Goal: Transaction & Acquisition: Purchase product/service

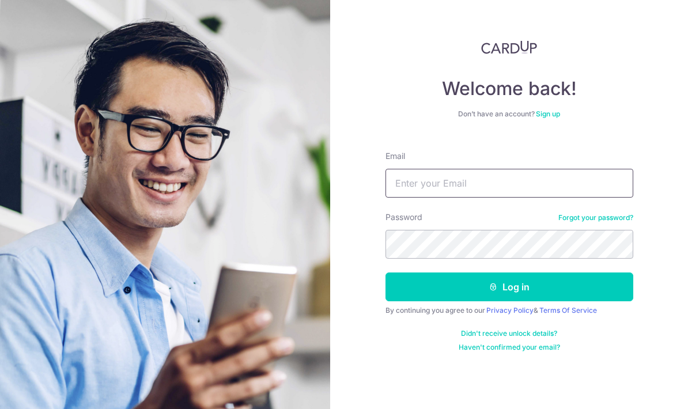
click at [548, 180] on input "Email" at bounding box center [510, 183] width 248 height 29
type input "jingwens.soo@gmail.com"
click at [509, 287] on button "Log in" at bounding box center [510, 287] width 248 height 29
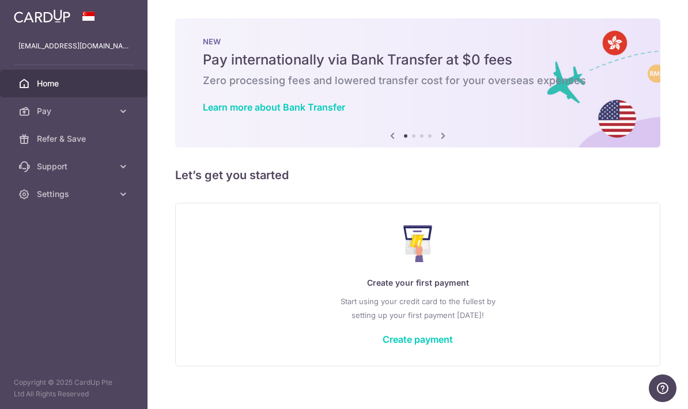
click at [412, 148] on img at bounding box center [417, 82] width 485 height 129
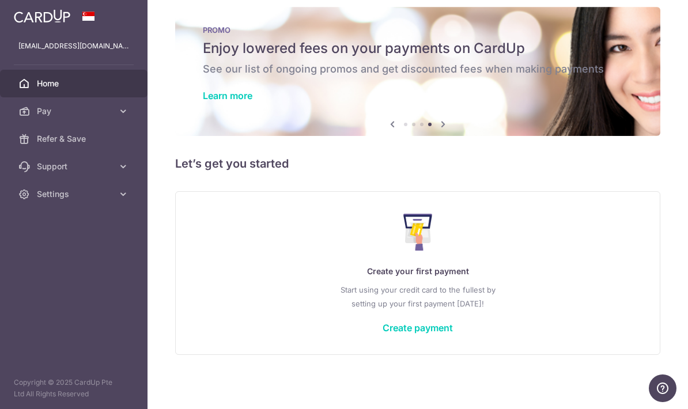
scroll to position [12, 0]
click at [383, 334] on link "Create payment" at bounding box center [418, 328] width 70 height 12
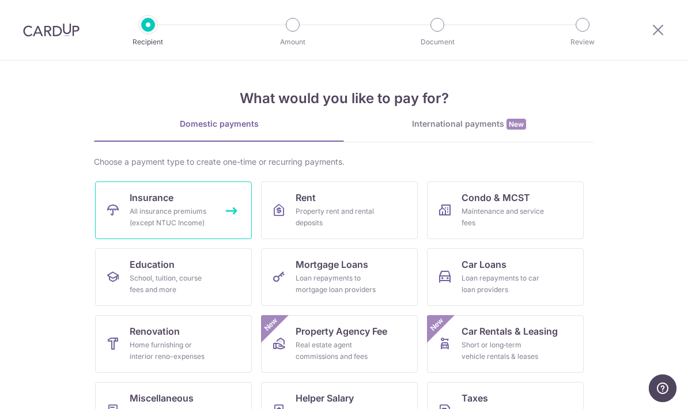
click at [180, 201] on link "Insurance All insurance premiums (except NTUC Income)" at bounding box center [173, 211] width 157 height 58
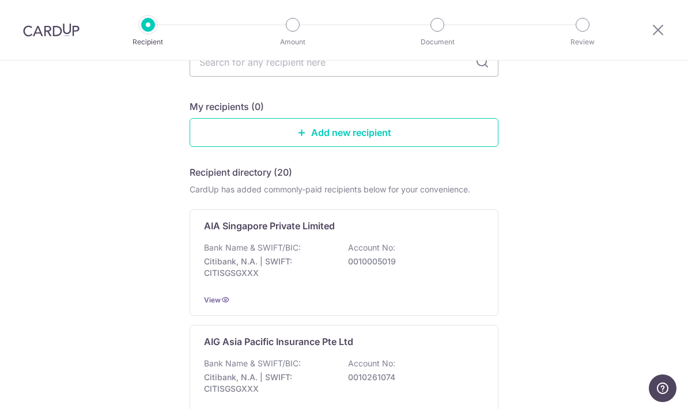
scroll to position [56, 0]
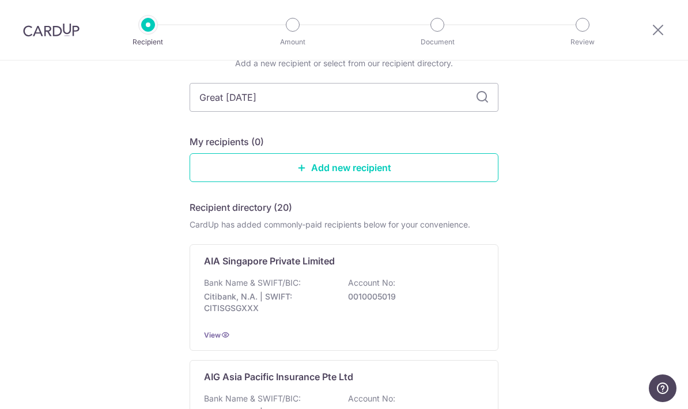
type input "Great eastern"
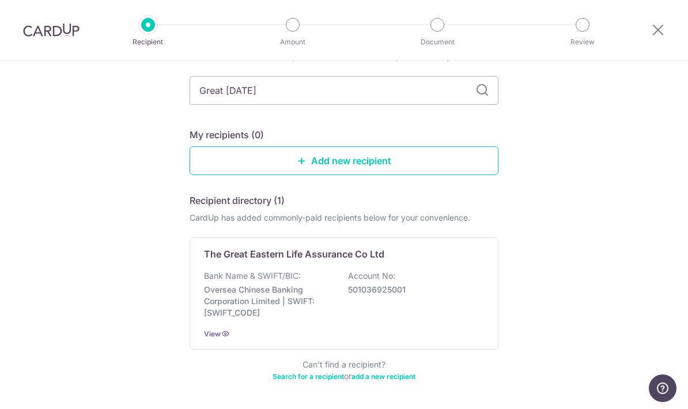
scroll to position [62, 0]
click at [326, 284] on div "Bank Name & SWIFT/BIC: Oversea Chinese Banking Corporation Limited | SWIFT: [SW…" at bounding box center [344, 295] width 280 height 48
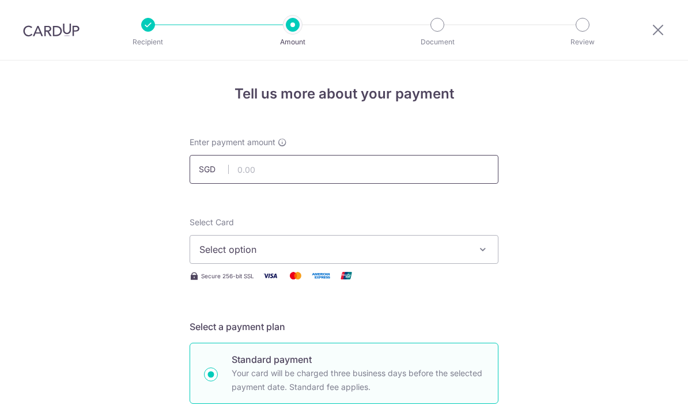
click at [280, 178] on input "text" at bounding box center [344, 169] width 309 height 29
click at [273, 177] on input "text" at bounding box center [344, 169] width 309 height 29
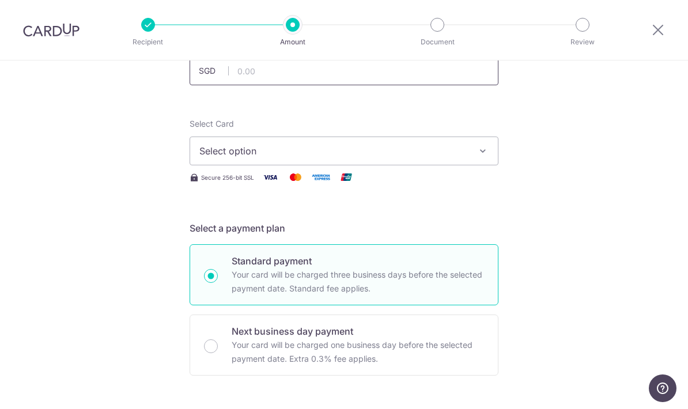
scroll to position [102, 0]
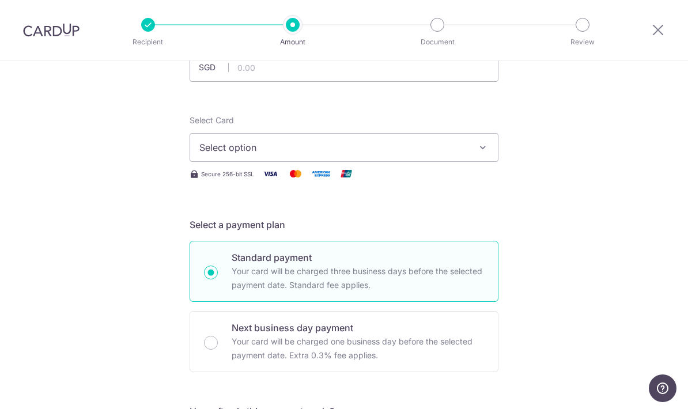
click at [480, 153] on icon "button" at bounding box center [483, 148] width 12 height 12
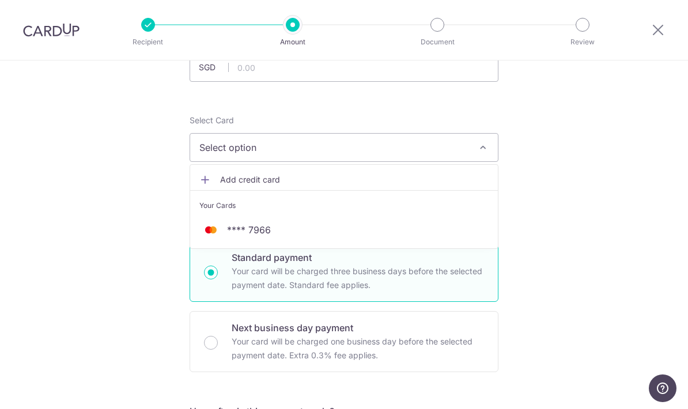
click at [239, 186] on span "Add credit card" at bounding box center [354, 180] width 269 height 12
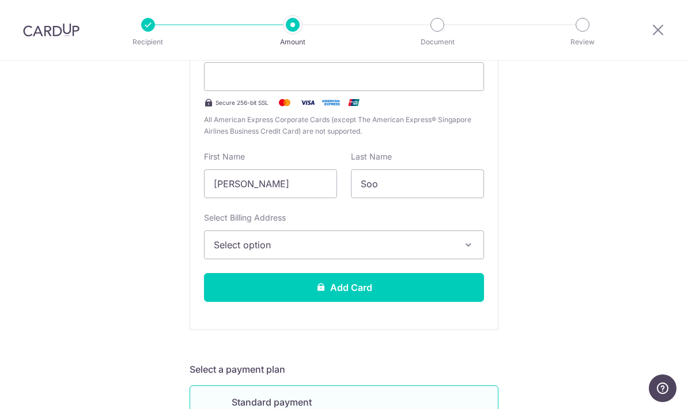
scroll to position [274, 0]
click at [396, 251] on span "Select option" at bounding box center [334, 244] width 240 height 14
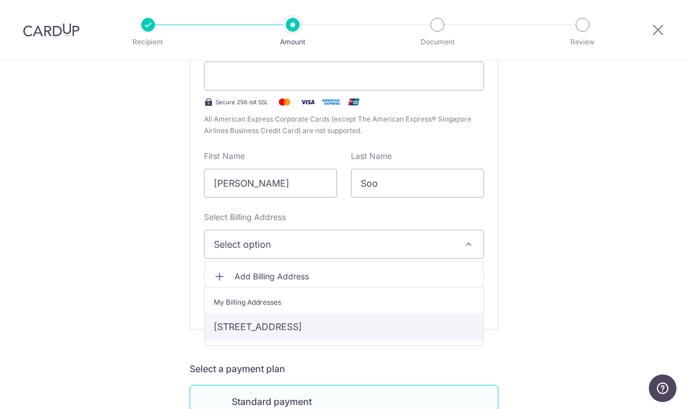
click at [363, 339] on link "10-39, Anchorvale Lane, Singapore, Singapore-544594" at bounding box center [344, 327] width 279 height 28
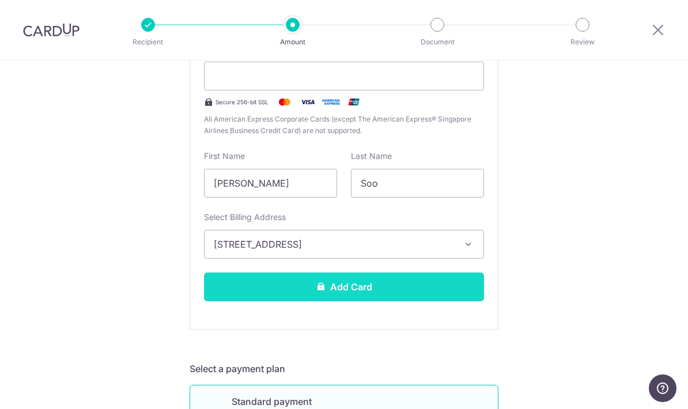
click at [369, 299] on button "Add Card" at bounding box center [344, 287] width 280 height 29
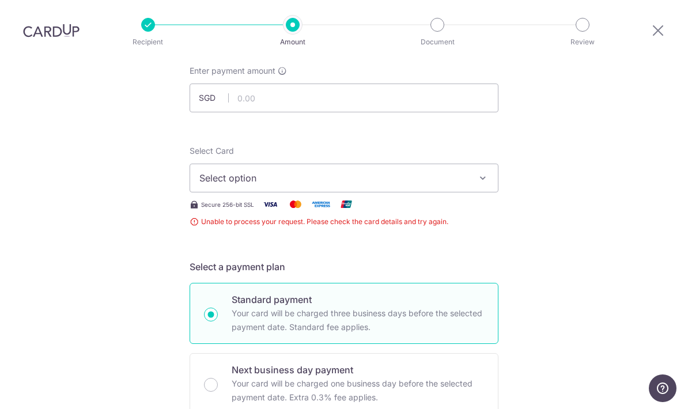
scroll to position [69, 0]
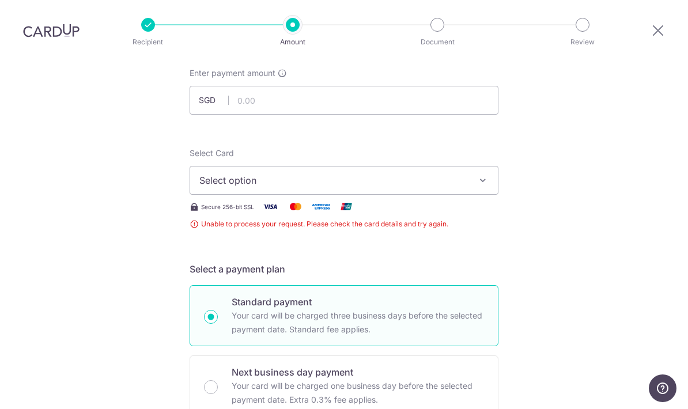
click at [261, 173] on span "Select option" at bounding box center [333, 180] width 269 height 14
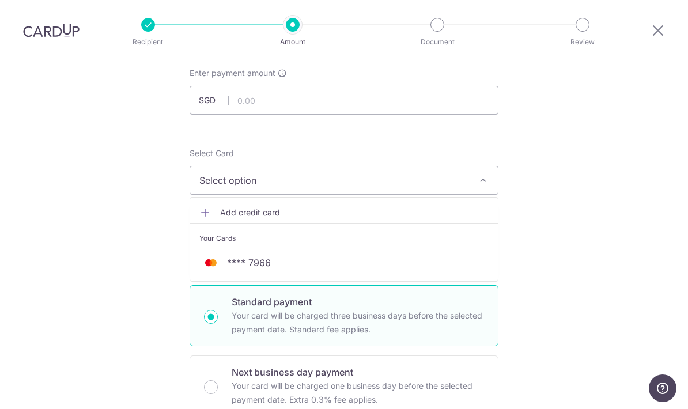
click at [275, 202] on link "Add credit card" at bounding box center [344, 212] width 308 height 21
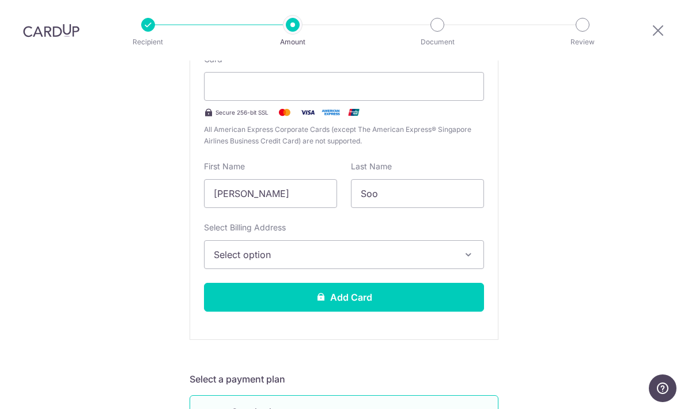
scroll to position [274, 0]
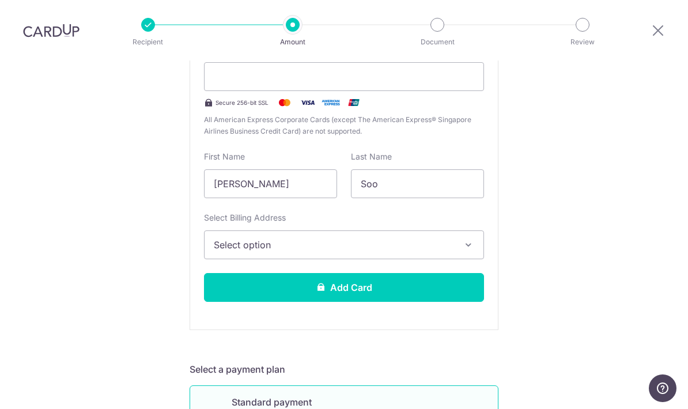
click at [385, 238] on span "Select option" at bounding box center [334, 245] width 240 height 14
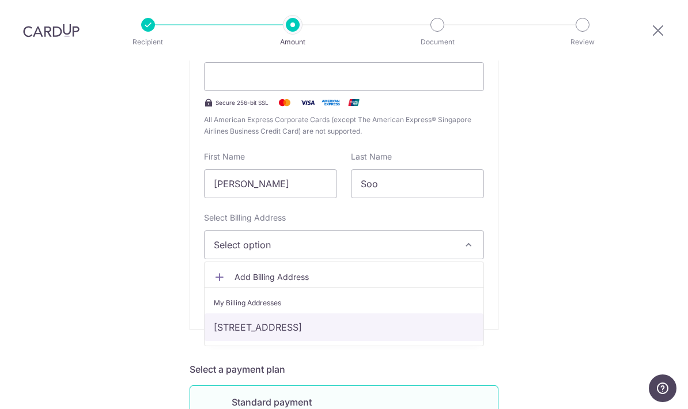
click at [304, 314] on link "[STREET_ADDRESS]" at bounding box center [344, 328] width 279 height 28
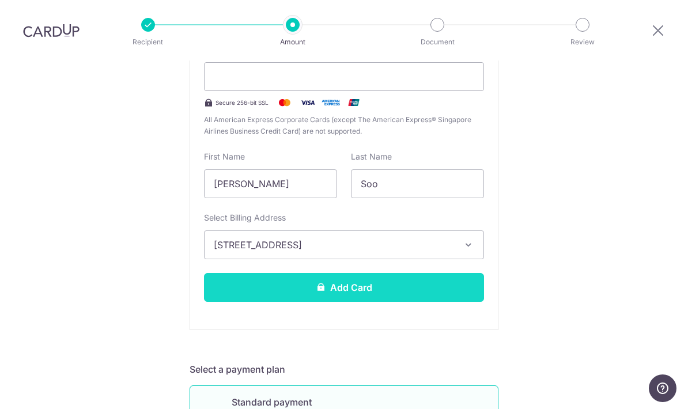
click at [355, 273] on button "Add Card" at bounding box center [344, 287] width 280 height 29
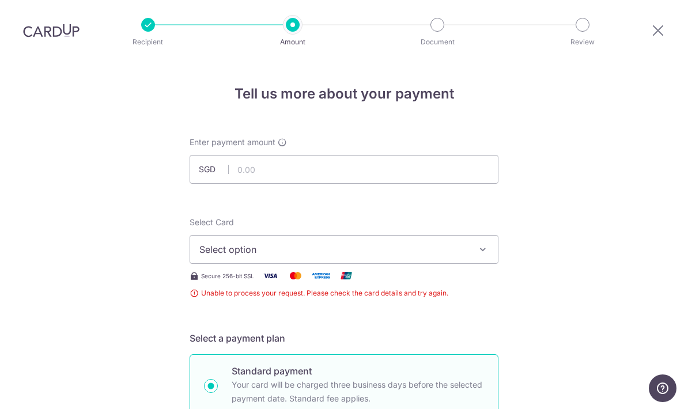
click at [404, 243] on span "Select option" at bounding box center [333, 250] width 269 height 14
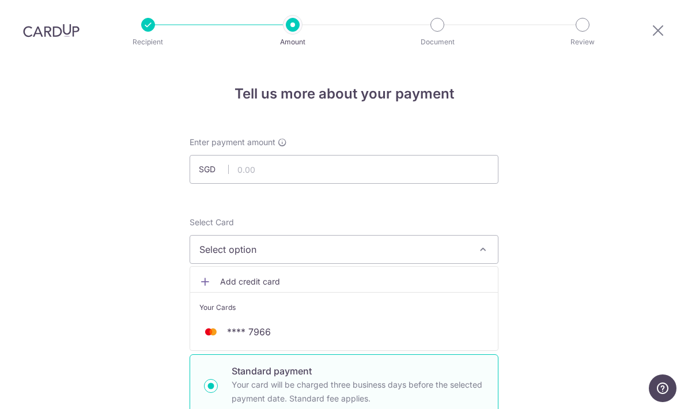
click at [251, 276] on span "Add credit card" at bounding box center [354, 282] width 269 height 12
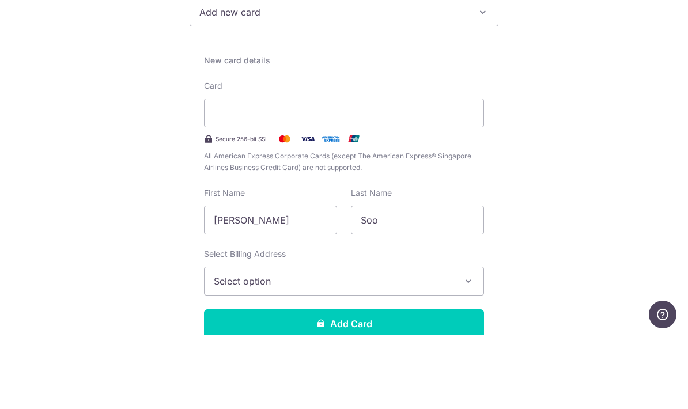
scroll to position [167, 0]
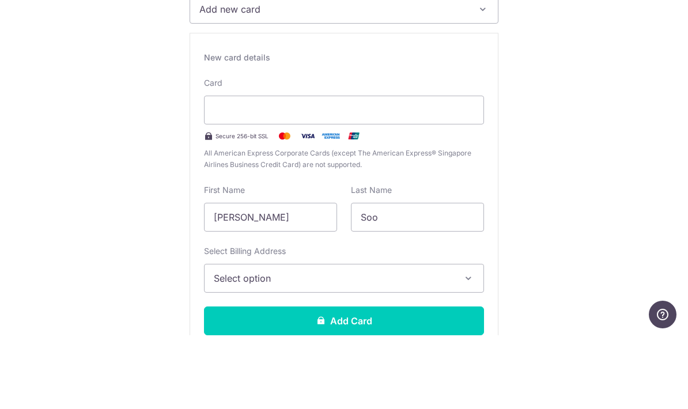
click at [346, 345] on span "Select option" at bounding box center [334, 352] width 240 height 14
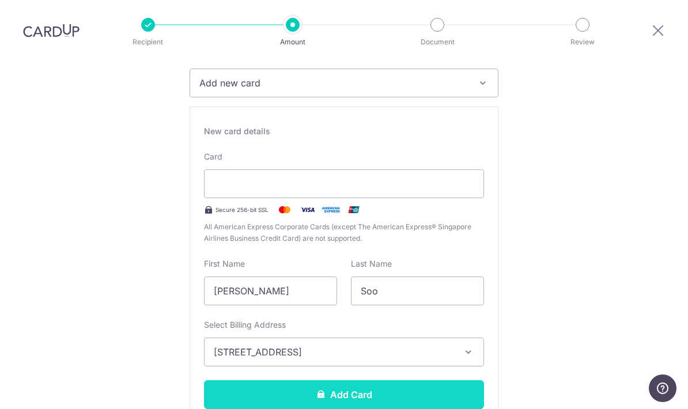
click at [359, 380] on button "Add Card" at bounding box center [344, 394] width 280 height 29
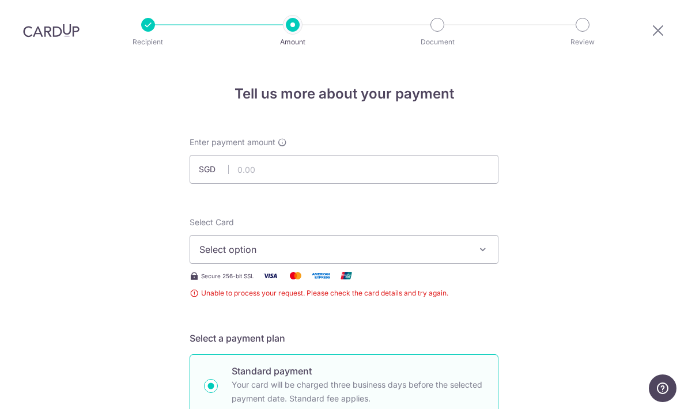
click at [338, 235] on button "Select option" at bounding box center [344, 249] width 309 height 29
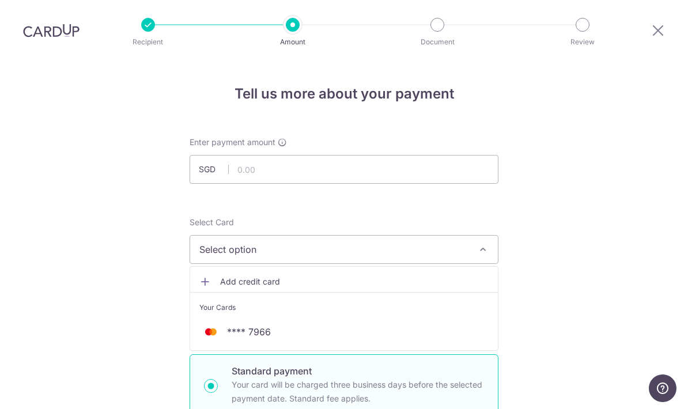
click at [264, 271] on link "Add credit card" at bounding box center [344, 281] width 308 height 21
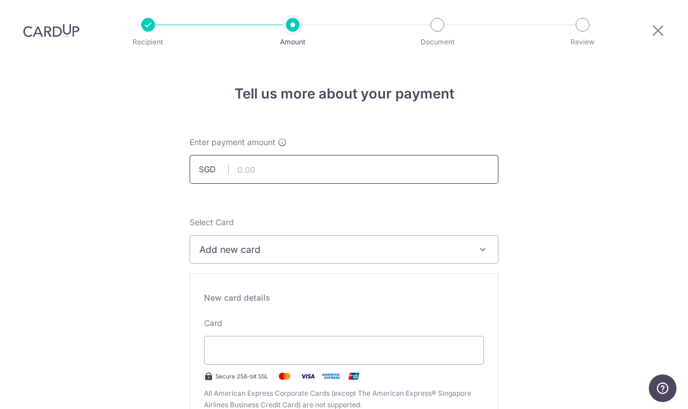
click at [295, 155] on input "text" at bounding box center [344, 169] width 309 height 29
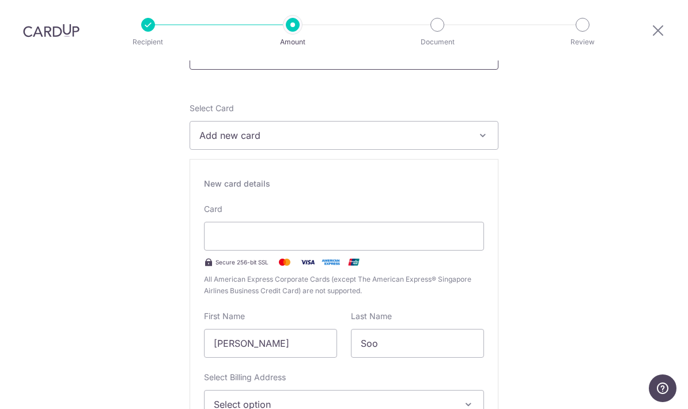
scroll to position [123, 0]
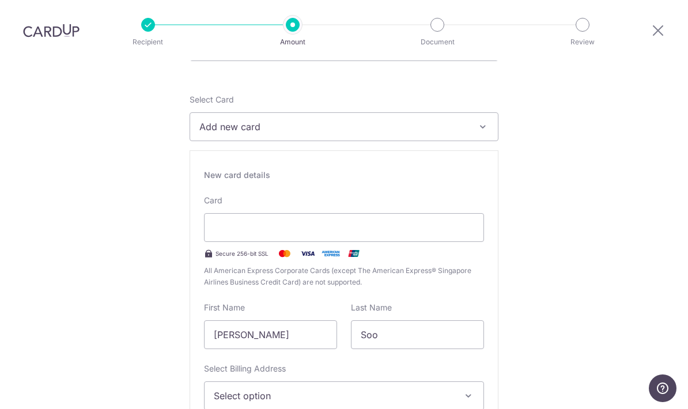
click at [485, 121] on icon "button" at bounding box center [483, 127] width 12 height 12
type input "1,000.00"
click at [577, 118] on div at bounding box center [344, 204] width 688 height 409
click at [387, 213] on div at bounding box center [344, 227] width 280 height 29
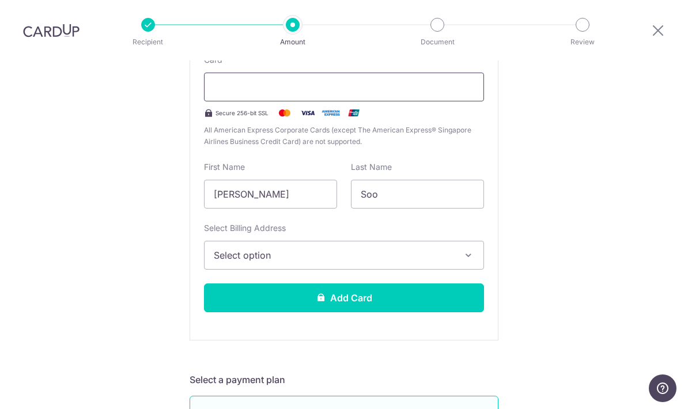
scroll to position [266, 0]
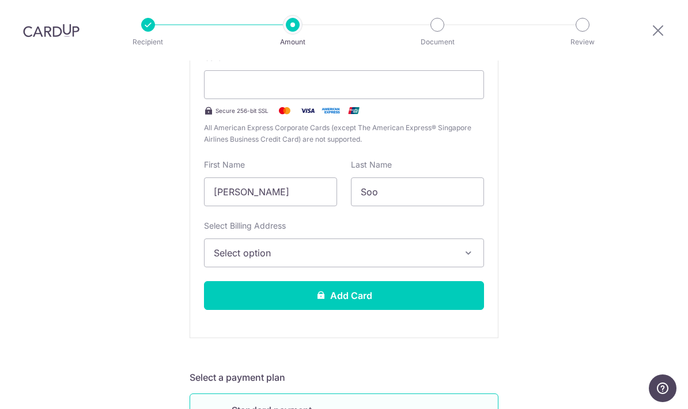
click at [439, 246] on span "Select option" at bounding box center [334, 253] width 240 height 14
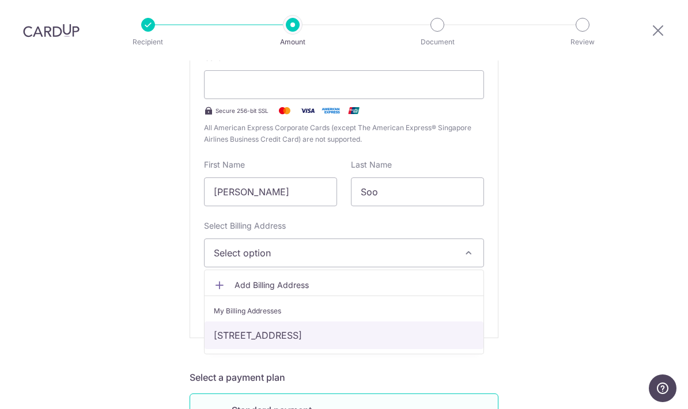
click at [375, 322] on link "[STREET_ADDRESS]" at bounding box center [344, 336] width 279 height 28
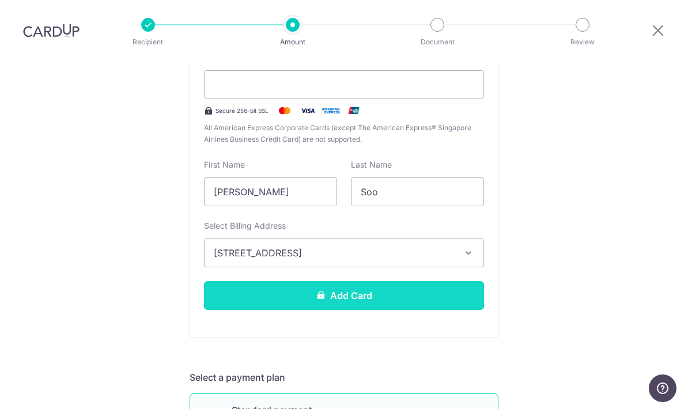
click at [363, 281] on button "Add Card" at bounding box center [344, 295] width 280 height 29
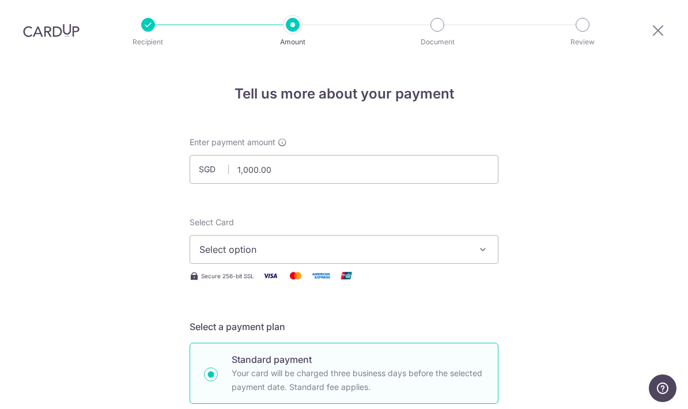
click at [457, 243] on span "Select option" at bounding box center [333, 250] width 269 height 14
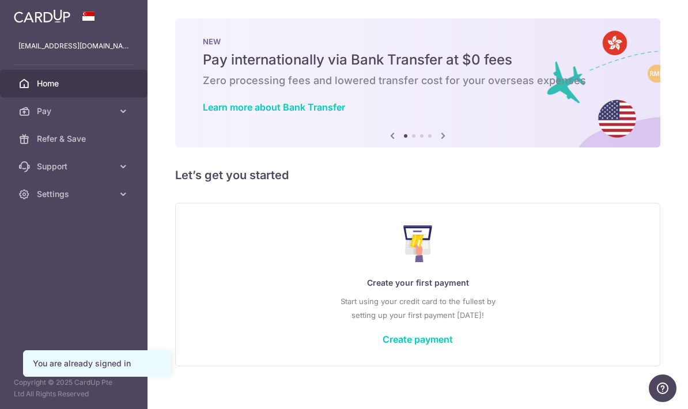
click at [0, 0] on button "button" at bounding box center [0, 0] width 0 height 0
click at [41, 114] on span "Pay" at bounding box center [75, 111] width 76 height 12
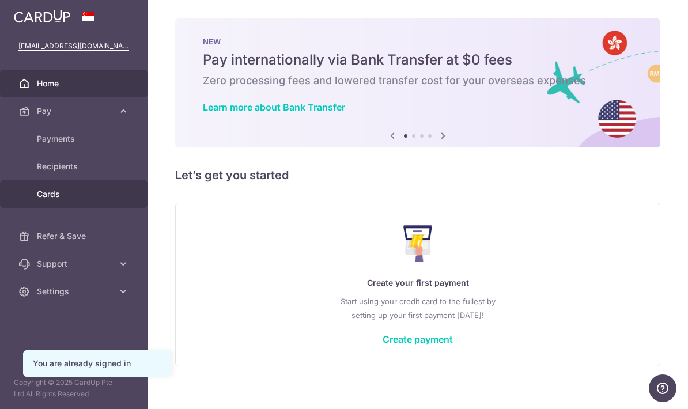
click at [36, 188] on link "Cards" at bounding box center [74, 194] width 148 height 28
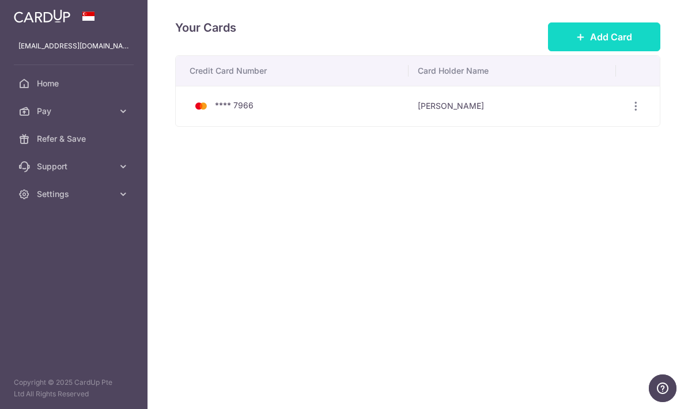
click at [601, 51] on button "Add Card" at bounding box center [604, 36] width 112 height 29
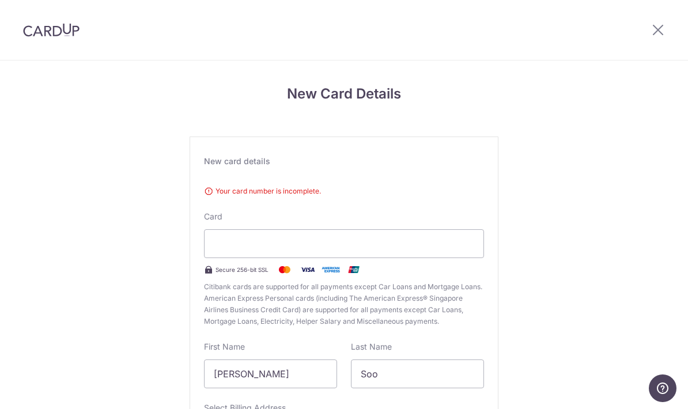
click at [13, 33] on div at bounding box center [51, 30] width 103 height 60
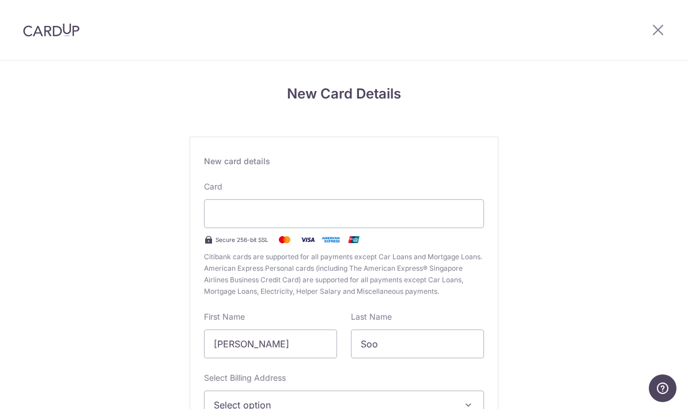
click at [13, 33] on div at bounding box center [51, 30] width 103 height 60
click at [465, 209] on div at bounding box center [344, 213] width 280 height 29
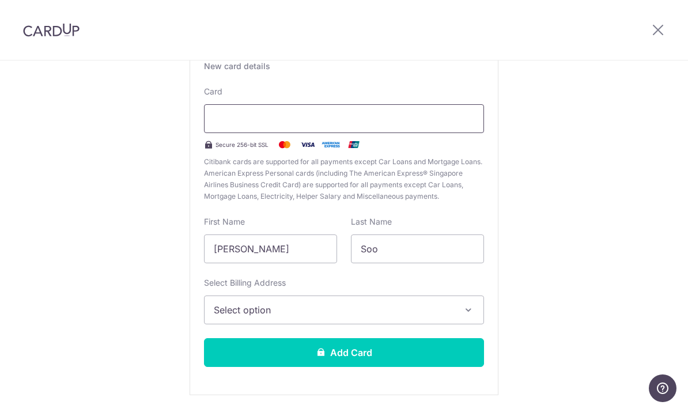
scroll to position [94, 0]
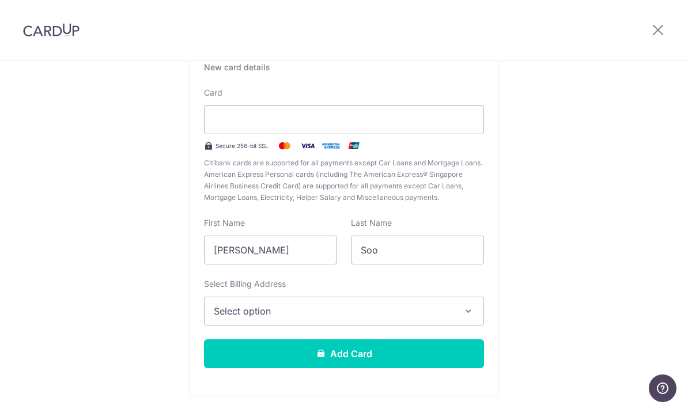
click at [454, 319] on button "Select option" at bounding box center [344, 311] width 280 height 29
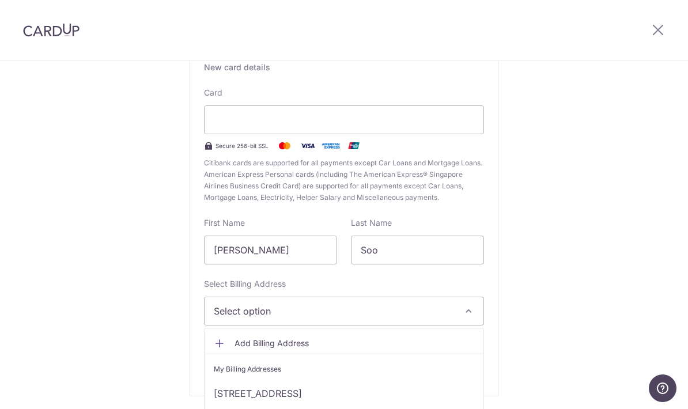
click at [390, 375] on div "My Billing Addresses" at bounding box center [344, 370] width 261 height 12
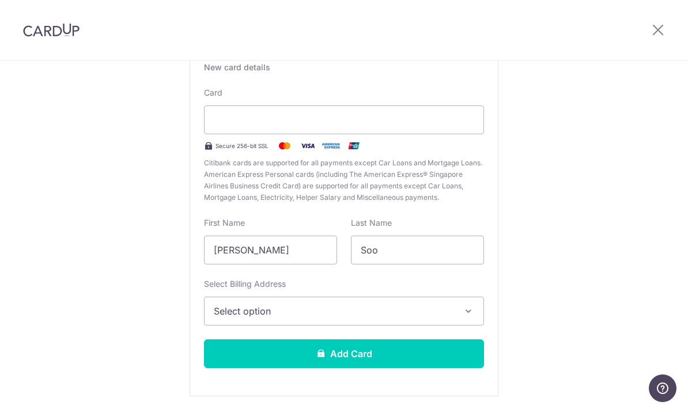
click at [397, 312] on span "Select option" at bounding box center [334, 311] width 240 height 14
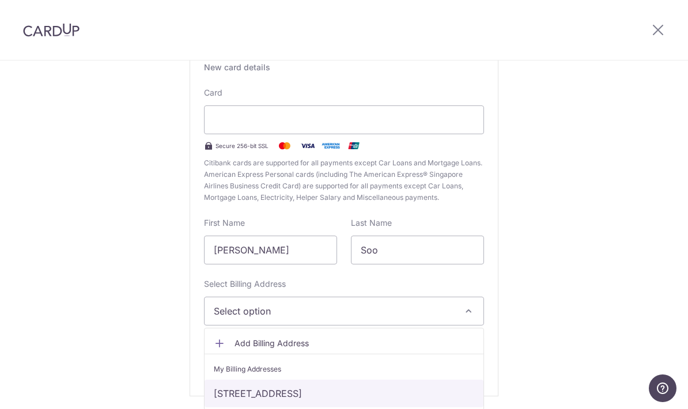
click at [365, 389] on link "[STREET_ADDRESS]" at bounding box center [344, 394] width 279 height 28
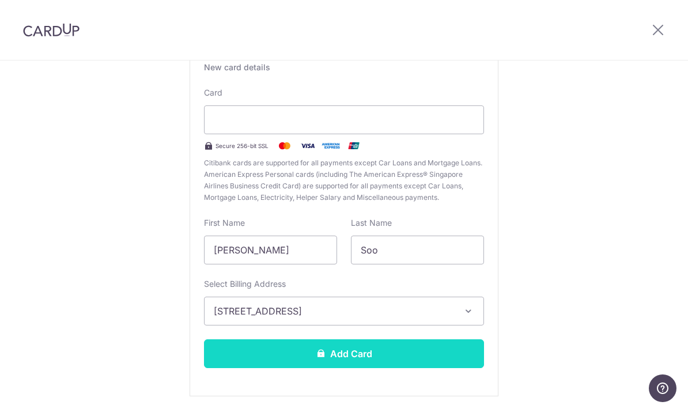
click at [410, 367] on button "Add Card" at bounding box center [344, 353] width 280 height 29
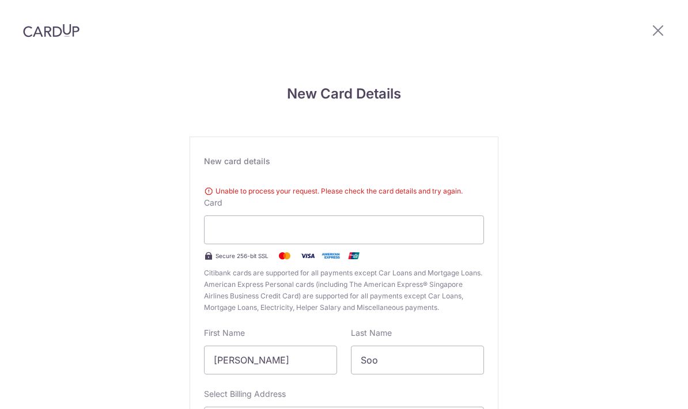
scroll to position [110, 0]
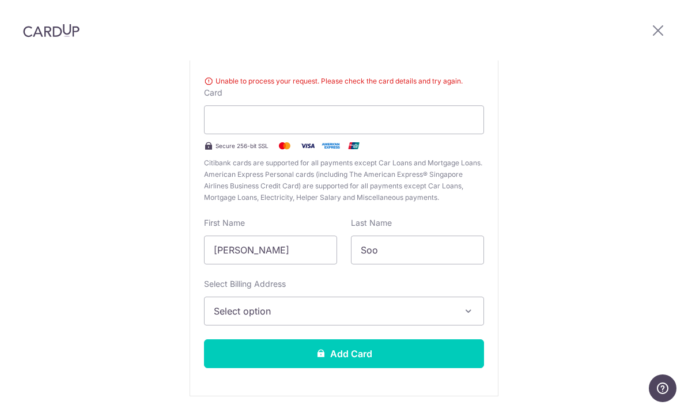
click at [379, 304] on span "Select option" at bounding box center [334, 311] width 240 height 14
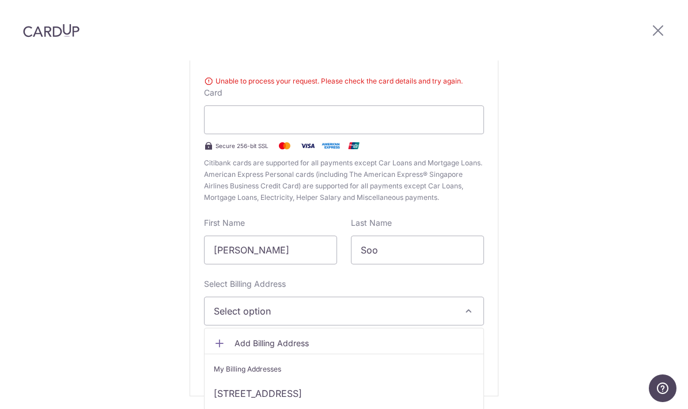
click at [362, 338] on span "Add Billing Address" at bounding box center [355, 344] width 240 height 12
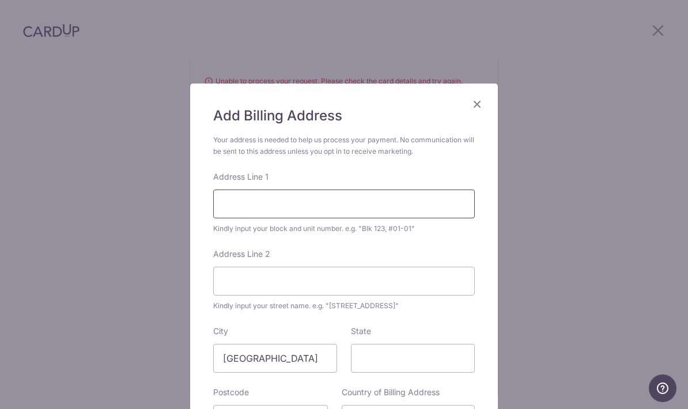
click at [382, 195] on input "Address Line 1" at bounding box center [344, 204] width 262 height 29
type input "Block 40 #10-39"
click at [427, 289] on input "Address Line 2" at bounding box center [344, 281] width 262 height 29
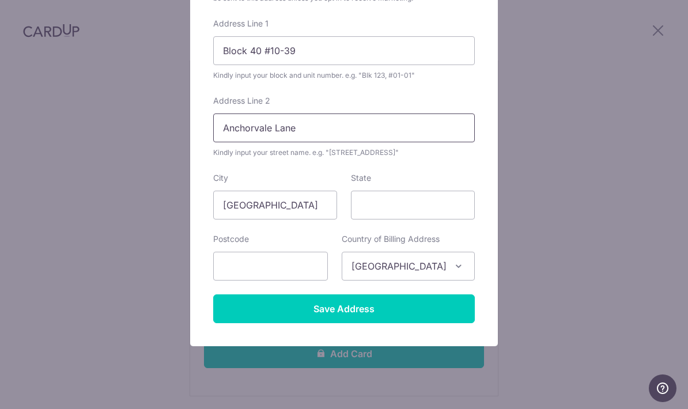
scroll to position [164, 0]
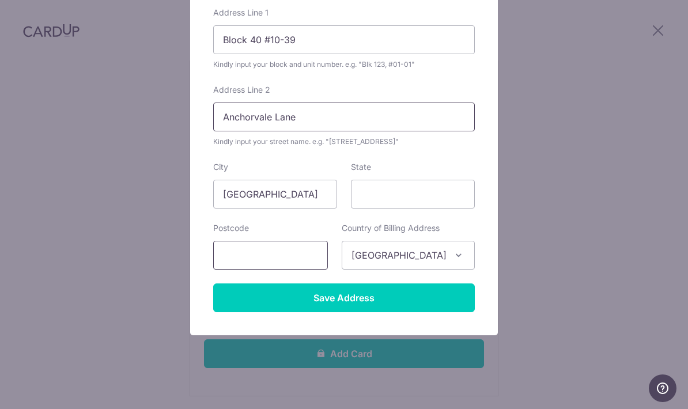
type input "Anchorvale Lane"
click at [311, 247] on input "text" at bounding box center [270, 255] width 115 height 29
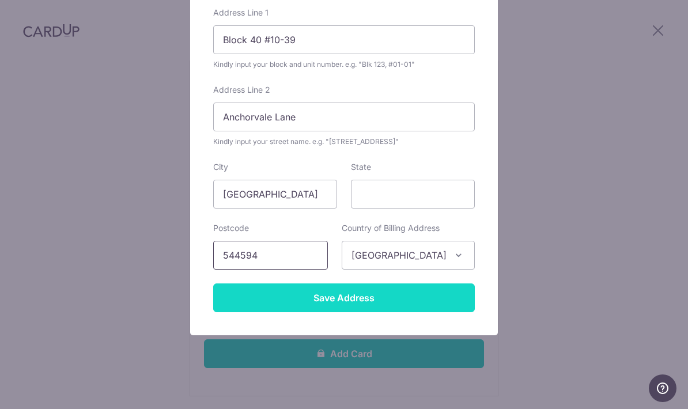
type input "544594"
click at [412, 294] on input "Save Address" at bounding box center [344, 298] width 262 height 29
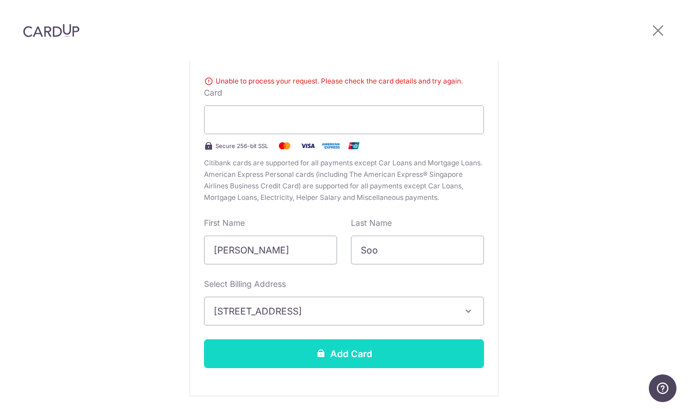
click at [415, 339] on button "Add Card" at bounding box center [344, 353] width 280 height 29
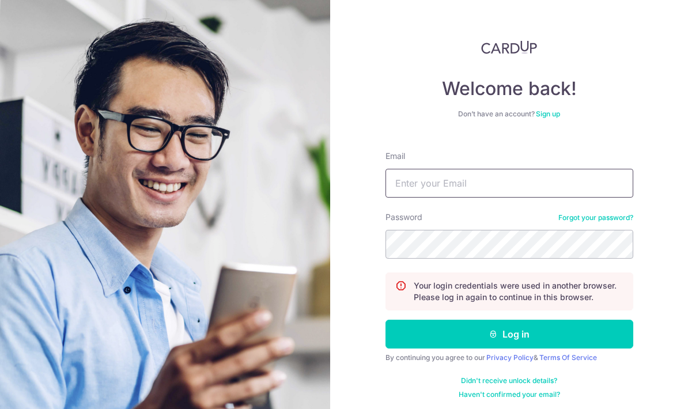
click at [511, 169] on input "Email" at bounding box center [510, 183] width 248 height 29
click at [481, 169] on input "Email" at bounding box center [510, 183] width 248 height 29
type input "Jingwens.soo@gmail.com"
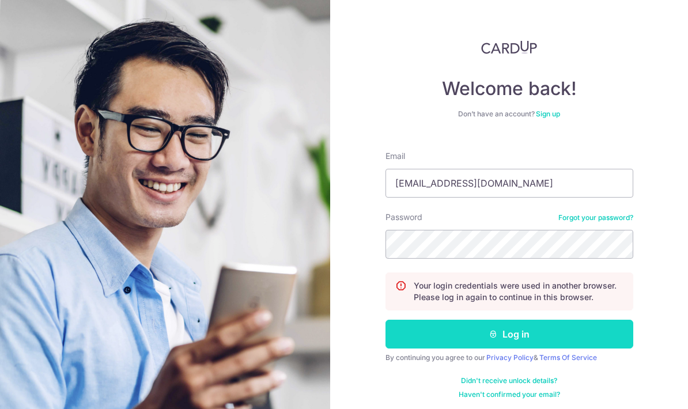
click at [502, 320] on button "Log in" at bounding box center [510, 334] width 248 height 29
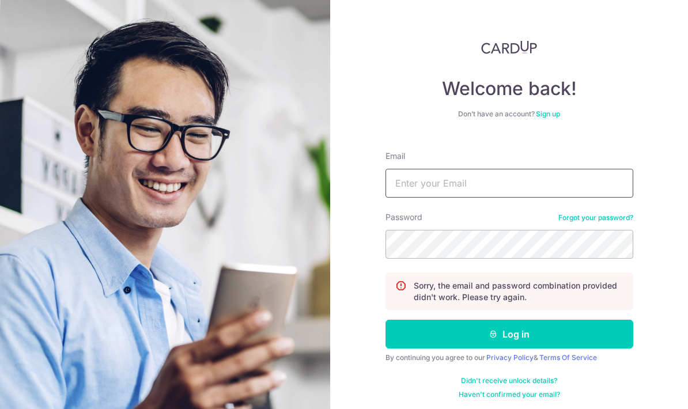
click at [539, 194] on input "Email" at bounding box center [510, 183] width 248 height 29
type input "[EMAIL_ADDRESS][DOMAIN_NAME]"
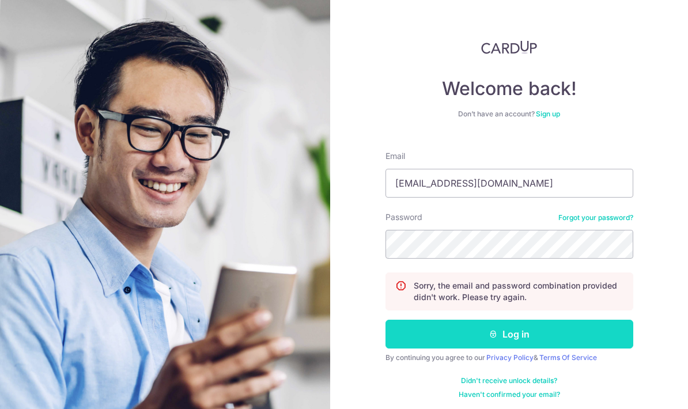
click at [559, 327] on button "Log in" at bounding box center [510, 334] width 248 height 29
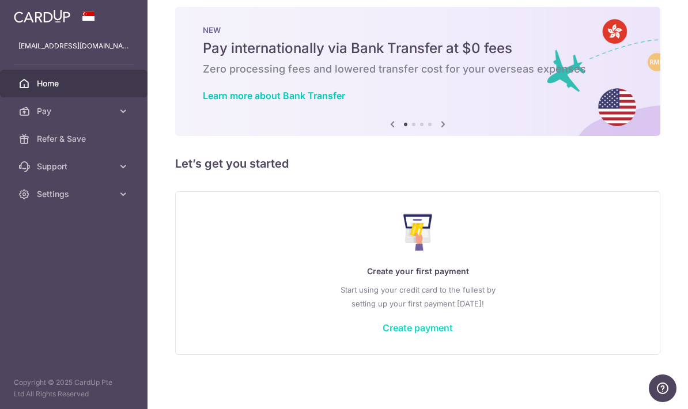
click at [383, 334] on link "Create payment" at bounding box center [418, 328] width 70 height 12
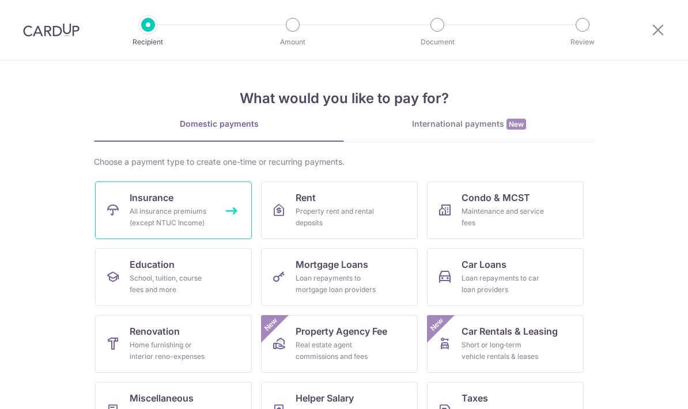
click at [121, 214] on link "Insurance All insurance premiums (except NTUC Income)" at bounding box center [173, 211] width 157 height 58
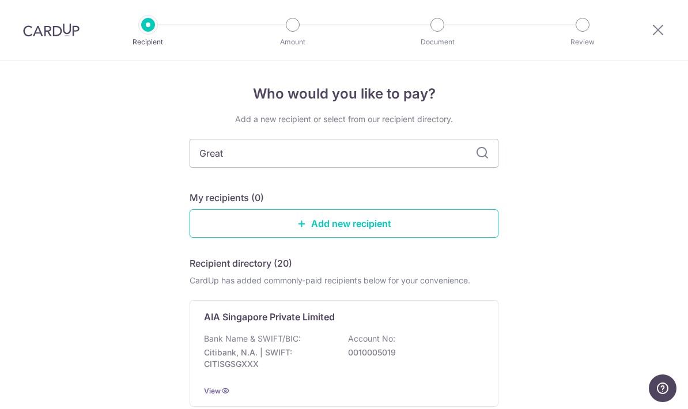
type input "Great"
click at [474, 162] on input "Great" at bounding box center [344, 153] width 309 height 29
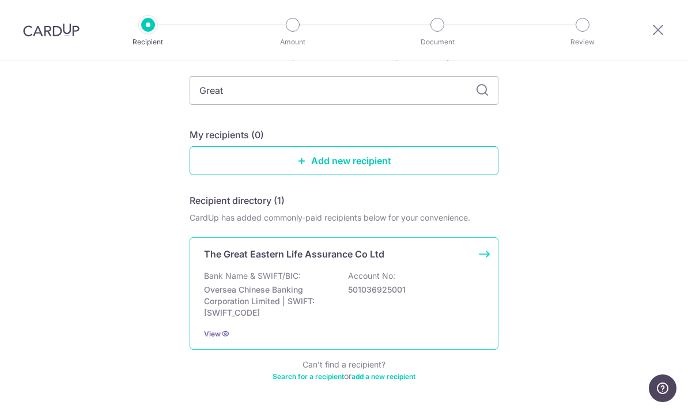
scroll to position [62, 0]
click at [432, 262] on div "The Great Eastern Life Assurance Co Ltd" at bounding box center [337, 255] width 266 height 14
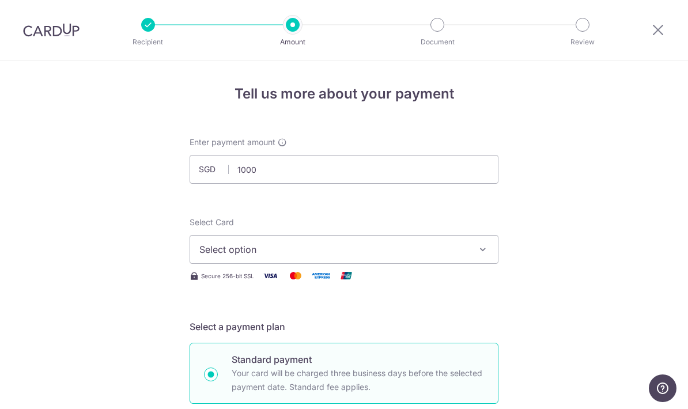
click at [478, 255] on icon "button" at bounding box center [483, 250] width 12 height 12
type input "1,000.00"
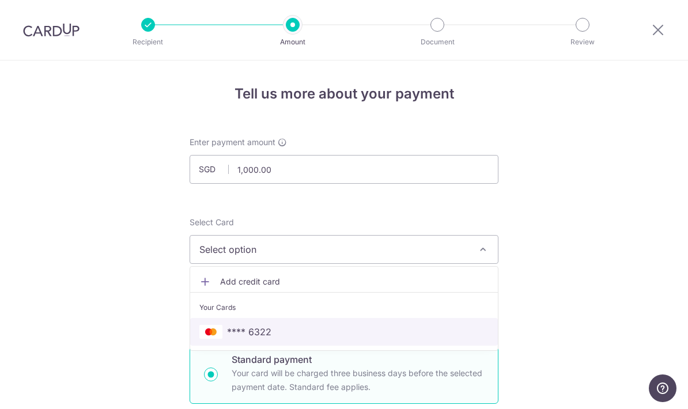
click at [458, 331] on span "**** 6322" at bounding box center [343, 332] width 289 height 14
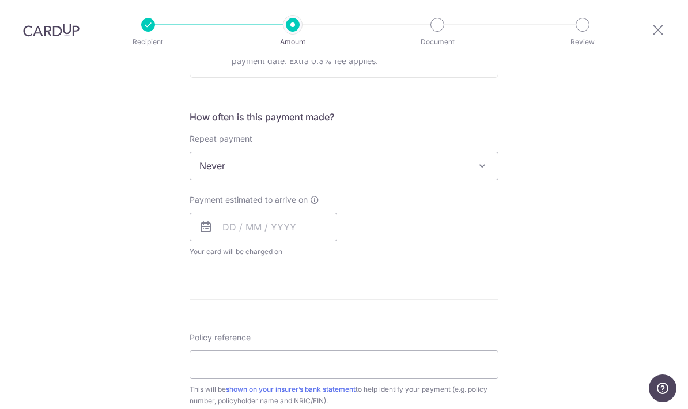
scroll to position [403, 0]
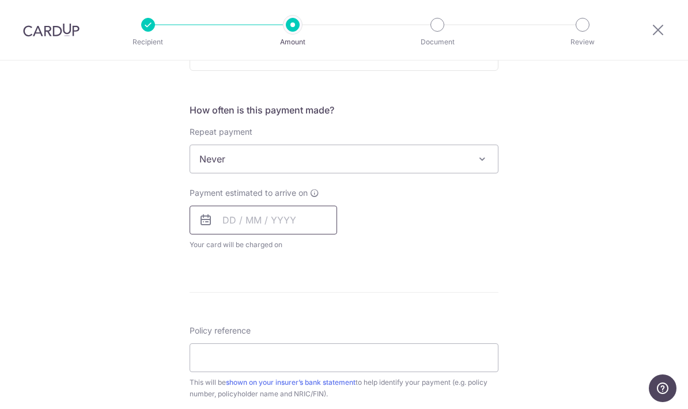
click at [301, 218] on input "text" at bounding box center [264, 220] width 148 height 29
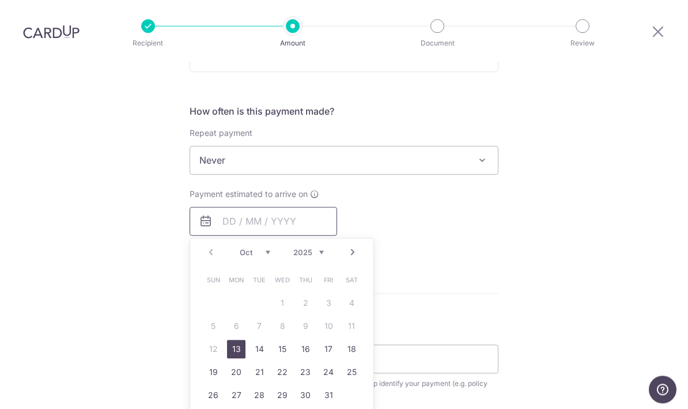
scroll to position [5, 0]
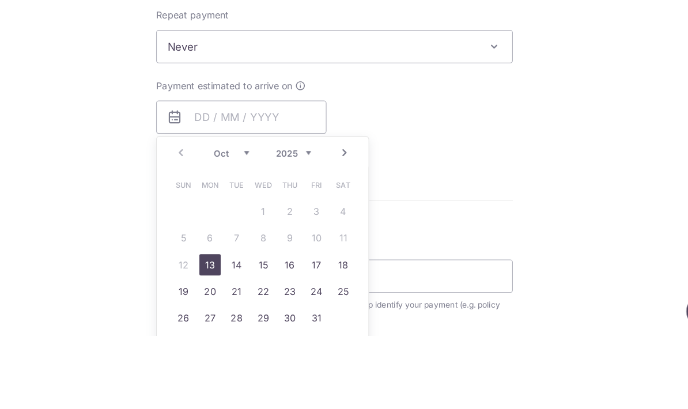
click at [250, 339] on link "14" at bounding box center [259, 348] width 18 height 18
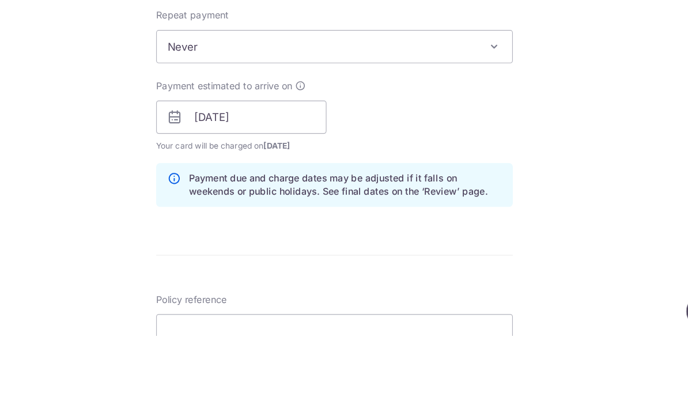
scroll to position [46, 0]
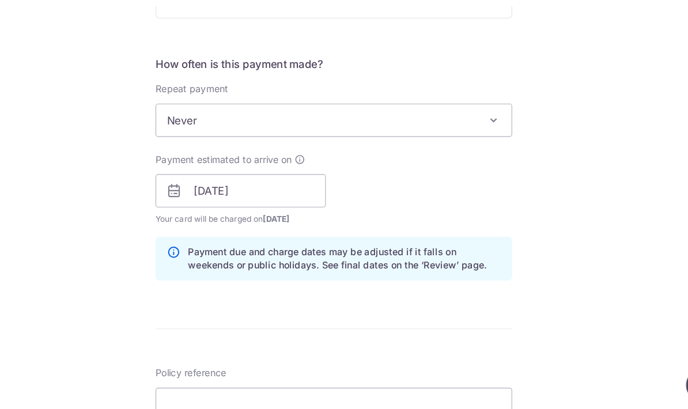
click at [190, 256] on form "Enter payment amount SGD 1,000.00 1000.00 Select Card **** 6322 Add credit card…" at bounding box center [344, 213] width 309 height 960
click at [190, 228] on form "Enter payment amount SGD 1,000.00 1000.00 Select Card **** 6322 Add credit card…" at bounding box center [344, 213] width 309 height 960
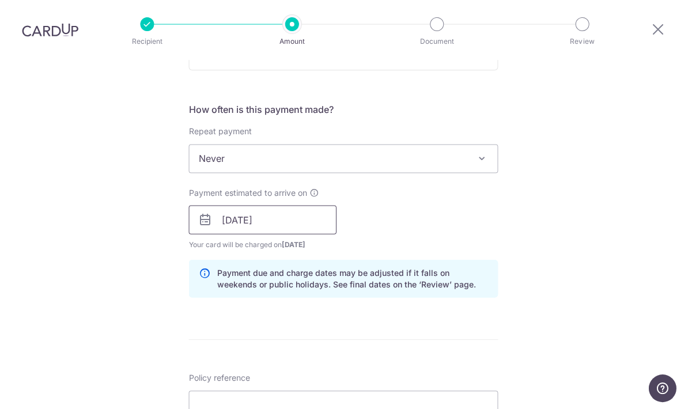
click at [300, 206] on input "14/10/2025" at bounding box center [264, 220] width 148 height 29
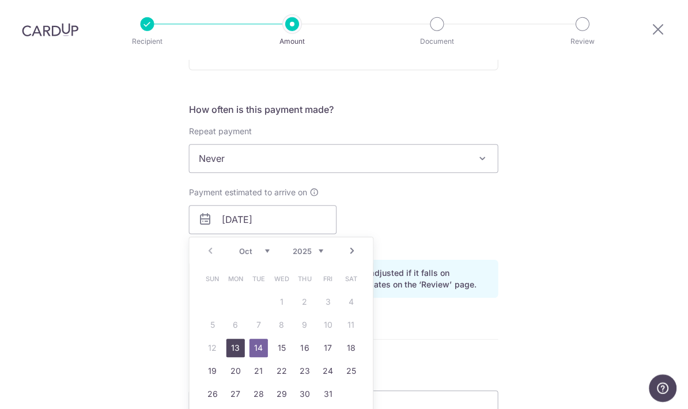
click at [244, 339] on link "13" at bounding box center [236, 348] width 18 height 18
type input "[DATE]"
click at [240, 303] on form "Enter payment amount SGD 1,000.00 1000.00 Select Card **** 6322 Add credit card…" at bounding box center [344, 213] width 309 height 960
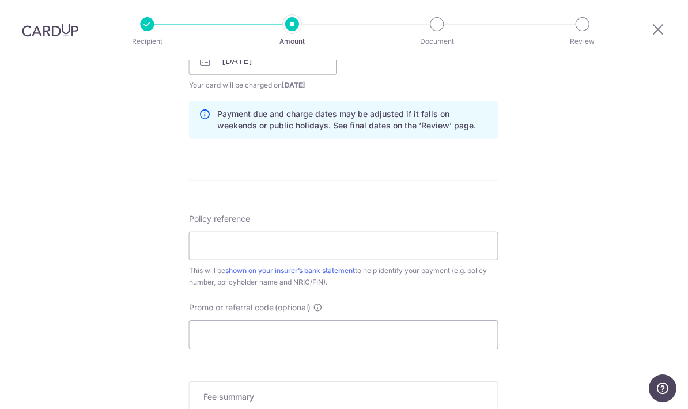
scroll to position [565, 0]
click at [479, 229] on input "Policy reference" at bounding box center [344, 243] width 309 height 29
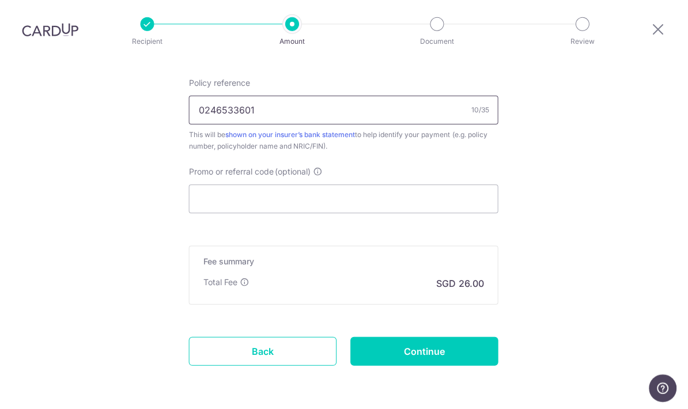
scroll to position [697, 0]
type input "0246533601"
click at [478, 186] on input "Promo or referral code (optional)" at bounding box center [344, 200] width 309 height 29
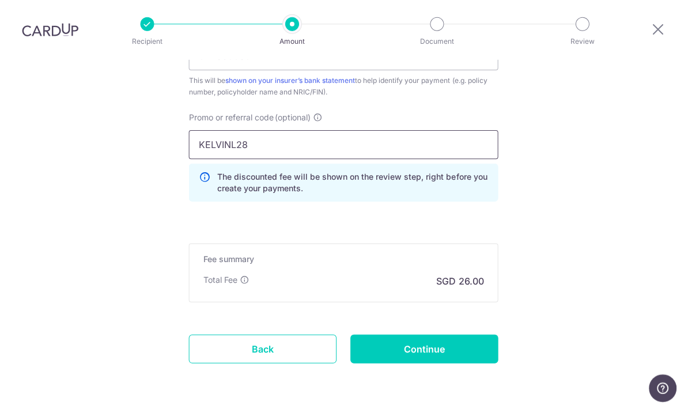
scroll to position [752, 0]
type input "KELVINL28"
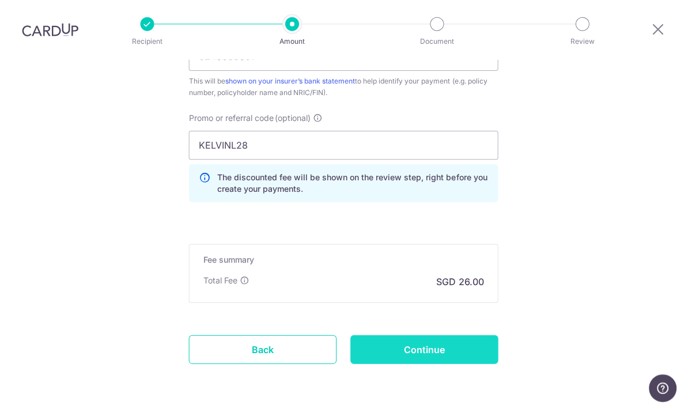
click at [458, 335] on input "Continue" at bounding box center [425, 349] width 148 height 29
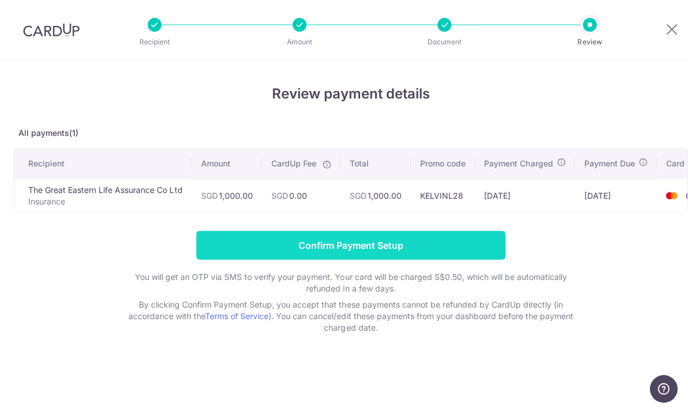
click at [475, 257] on input "Confirm Payment Setup" at bounding box center [350, 245] width 309 height 29
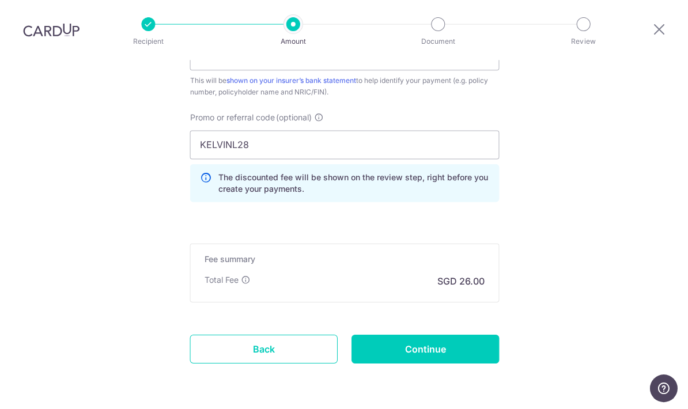
scroll to position [799, 0]
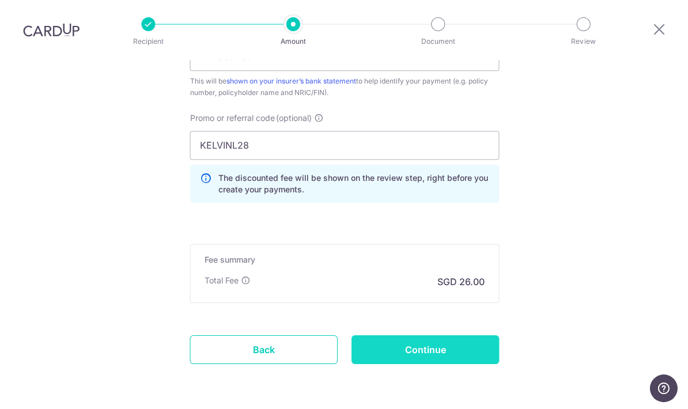
click at [467, 335] on input "Continue" at bounding box center [425, 349] width 148 height 29
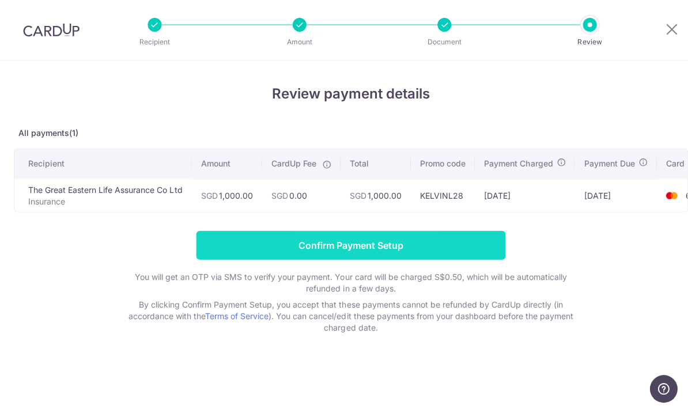
click at [425, 247] on input "Confirm Payment Setup" at bounding box center [350, 245] width 309 height 29
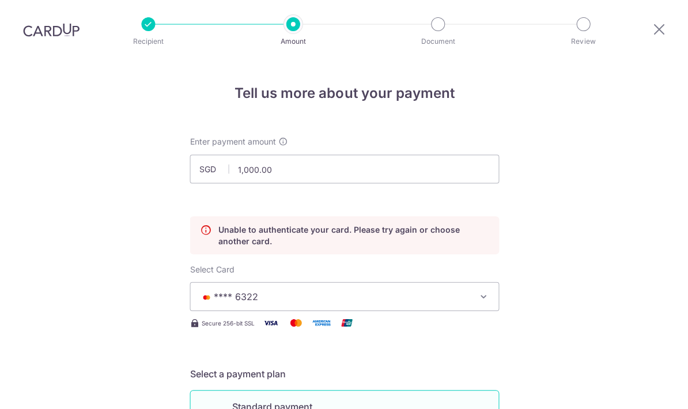
scroll to position [161, 0]
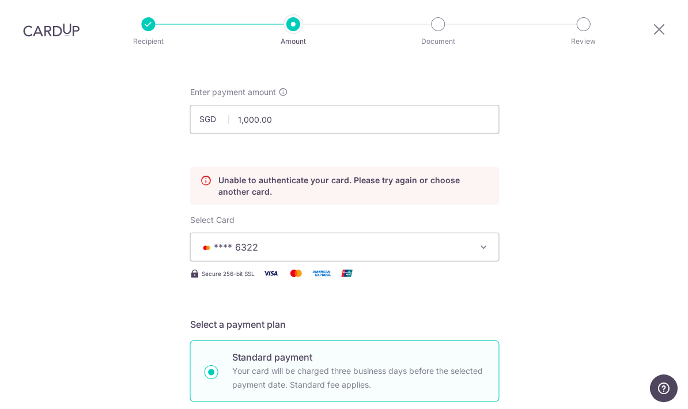
scroll to position [50, 0]
click at [474, 232] on button "**** 6322" at bounding box center [344, 246] width 309 height 29
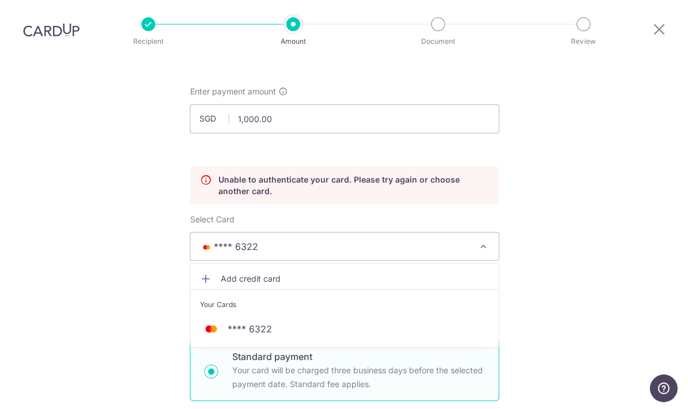
click at [410, 273] on span "Add credit card" at bounding box center [354, 279] width 269 height 12
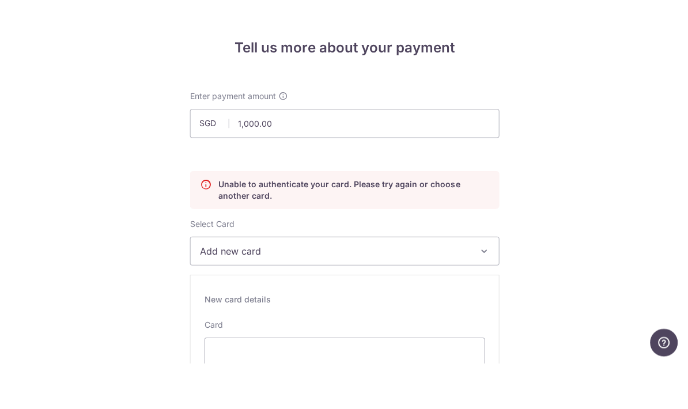
scroll to position [0, 0]
